Goal: Use online tool/utility: Utilize a website feature to perform a specific function

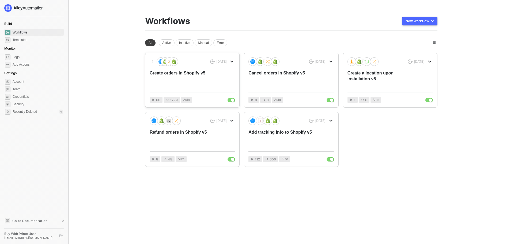
click at [194, 79] on div "Create orders in Shopify v5" at bounding box center [184, 79] width 68 height 18
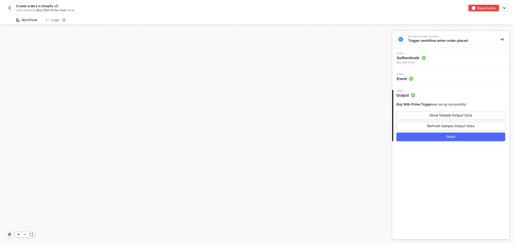
scroll to position [228, 0]
click at [9, 8] on img "button" at bounding box center [9, 8] width 4 height 4
